Goal: Transaction & Acquisition: Purchase product/service

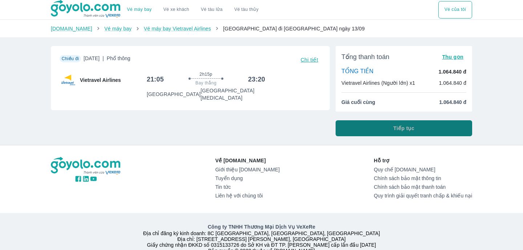
click at [391, 126] on button "Tiếp tục" at bounding box center [403, 128] width 136 height 16
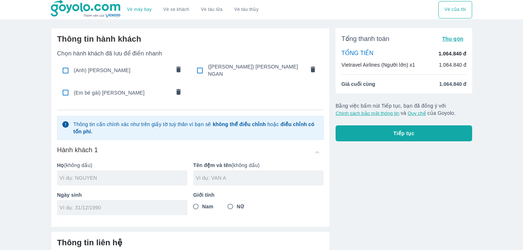
click at [120, 72] on div "(Anh) [PERSON_NAME]" at bounding box center [122, 70] width 131 height 17
checkbox input "true"
type input "[PERSON_NAME]"
type input "PHAT"
type input "[DATE]"
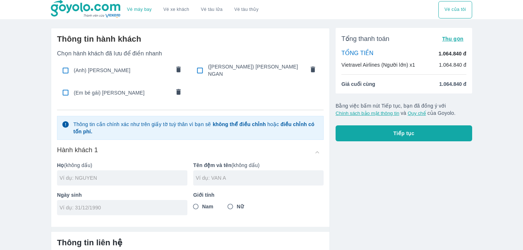
radio input "true"
type input "[PERSON_NAME]"
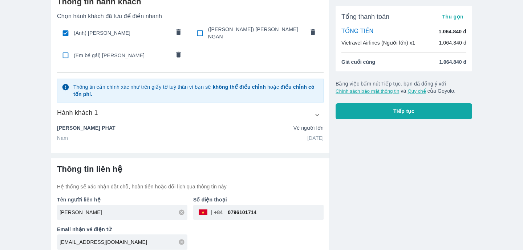
scroll to position [40, 0]
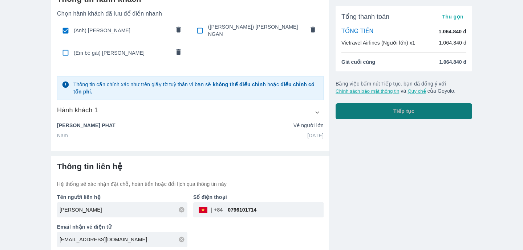
click at [378, 119] on button "Tiếp tục" at bounding box center [403, 111] width 136 height 16
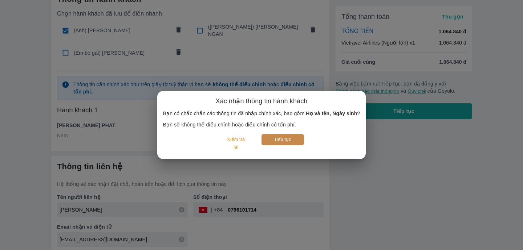
click at [287, 137] on button "Tiếp tục" at bounding box center [282, 139] width 42 height 11
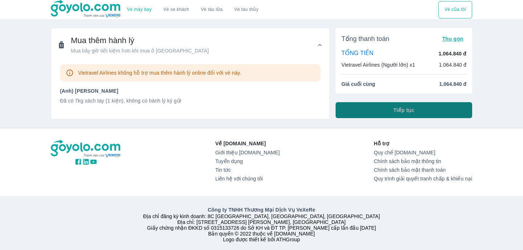
click at [361, 109] on button "Tiếp tục" at bounding box center [403, 110] width 136 height 16
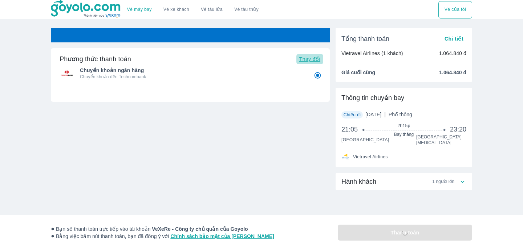
click at [317, 56] on span "Thay đổi" at bounding box center [309, 59] width 21 height 6
radio input "false"
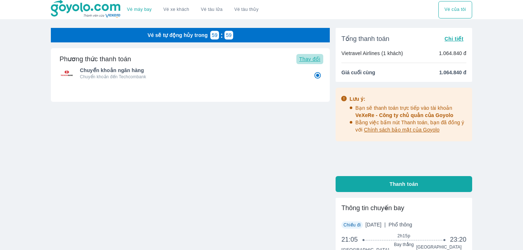
click at [318, 59] on span "Thay đổi" at bounding box center [309, 59] width 21 height 6
radio input "false"
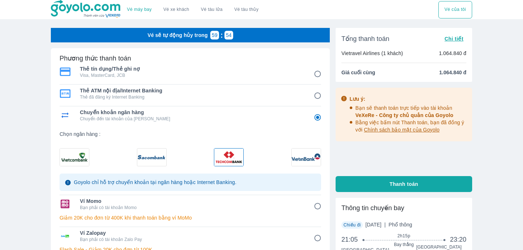
click at [316, 71] on input "1" at bounding box center [317, 74] width 14 height 14
radio input "false"
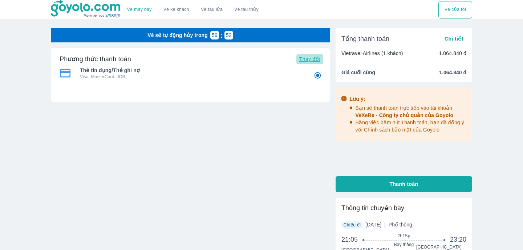
click at [311, 62] on span "Thay đổi" at bounding box center [309, 59] width 21 height 6
radio input "true"
